Goal: Information Seeking & Learning: Learn about a topic

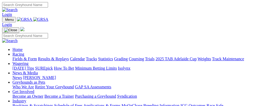
scroll to position [160, 0]
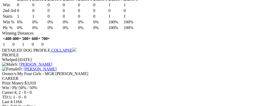
scroll to position [0, 44]
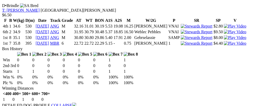
scroll to position [613, 0]
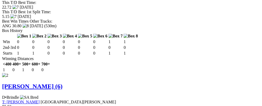
scroll to position [773, 0]
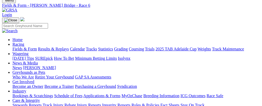
scroll to position [17, 0]
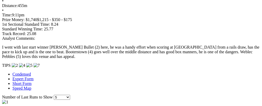
scroll to position [0, 19]
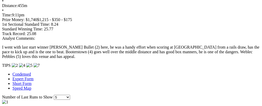
scroll to position [0, 0]
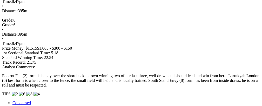
scroll to position [407, 0]
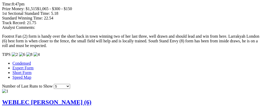
scroll to position [436, 0]
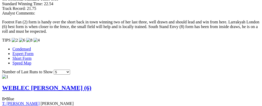
scroll to position [448, 0]
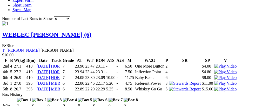
scroll to position [506, 0]
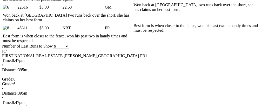
scroll to position [0, 18]
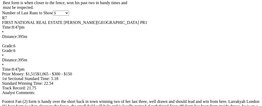
scroll to position [377, 0]
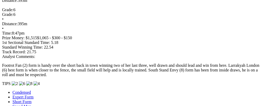
scroll to position [406, 0]
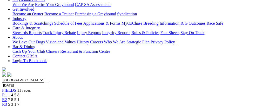
scroll to position [0, 0]
